Goal: Information Seeking & Learning: Learn about a topic

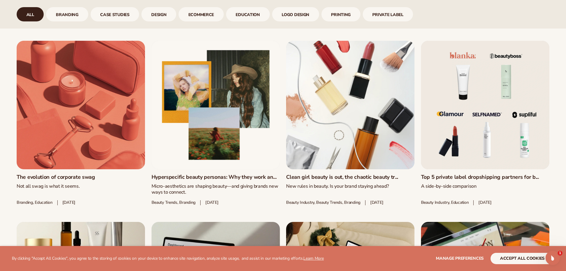
scroll to position [341, 0]
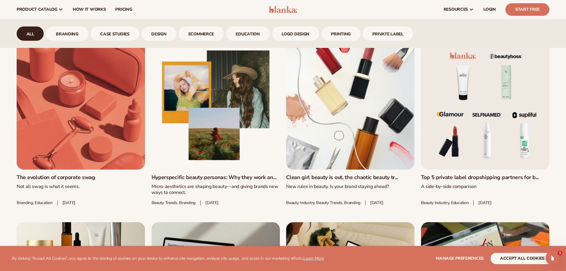
click at [78, 174] on link "The evolution of corporate swag" at bounding box center [81, 177] width 128 height 7
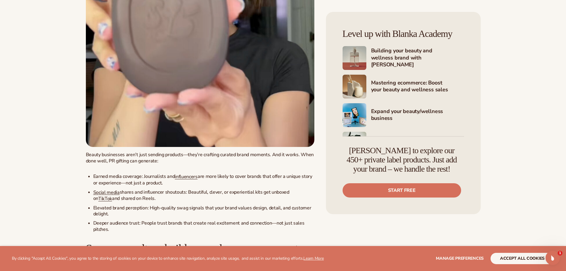
scroll to position [2424, 0]
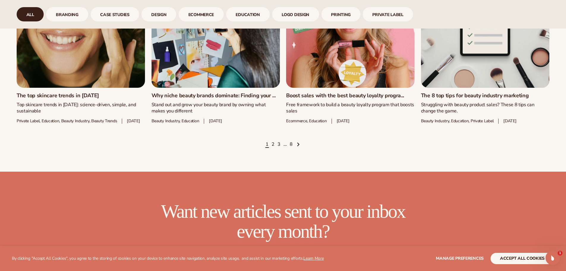
scroll to position [966, 0]
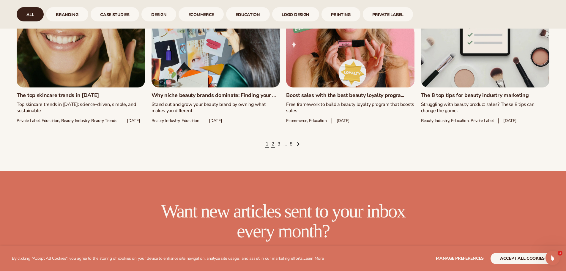
click at [273, 147] on link "2" at bounding box center [273, 144] width 3 height 7
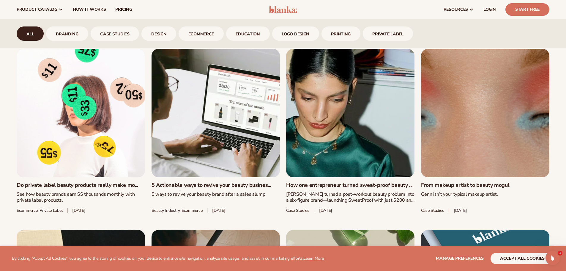
scroll to position [332, 0]
